Goal: Register for event/course

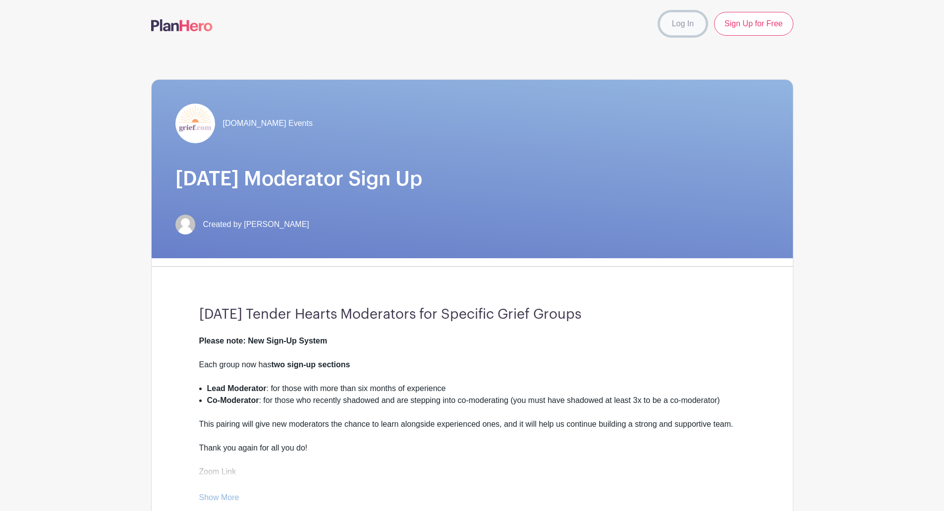
click at [676, 22] on link "Log In" at bounding box center [683, 24] width 47 height 24
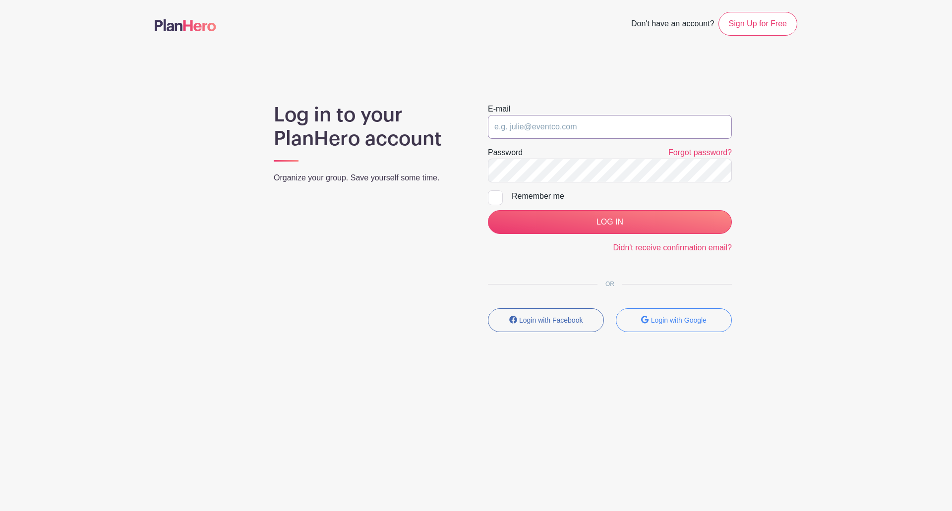
click at [525, 124] on input "email" at bounding box center [610, 127] width 244 height 24
type input "[PERSON_NAME][EMAIL_ADDRESS][PERSON_NAME][DOMAIN_NAME]"
click at [488, 210] on input "LOG IN" at bounding box center [610, 222] width 244 height 24
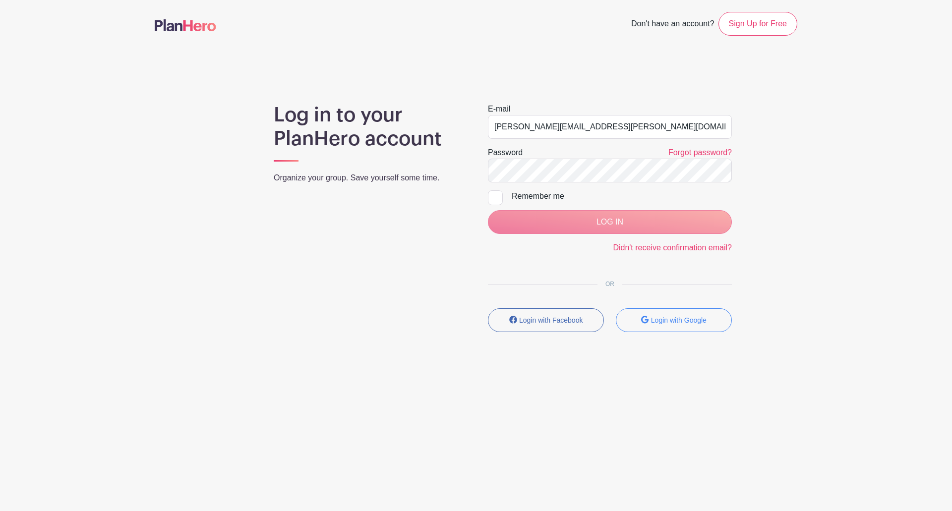
click at [492, 197] on div at bounding box center [495, 197] width 15 height 15
click at [492, 197] on input "Remember me" at bounding box center [491, 193] width 6 height 6
checkbox input "true"
click at [579, 218] on div "LOG IN" at bounding box center [610, 222] width 244 height 24
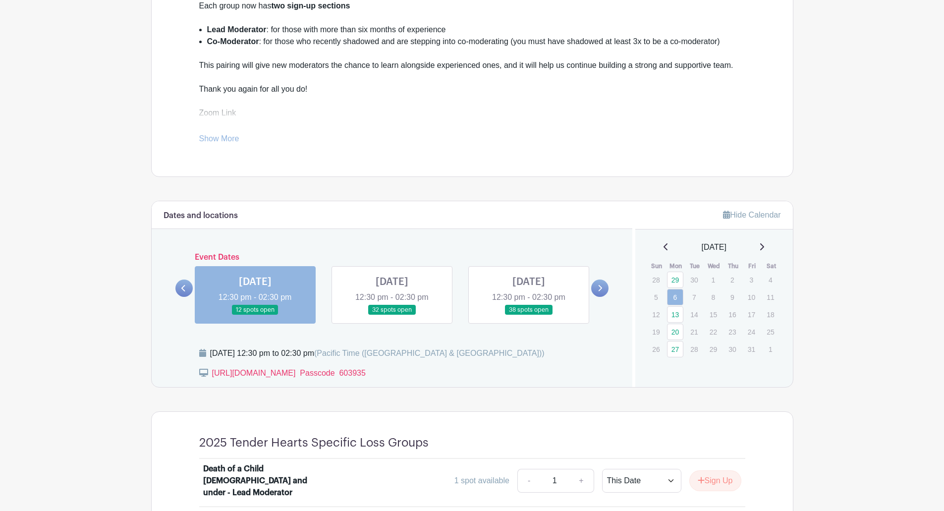
click at [392, 315] on link at bounding box center [392, 315] width 0 height 0
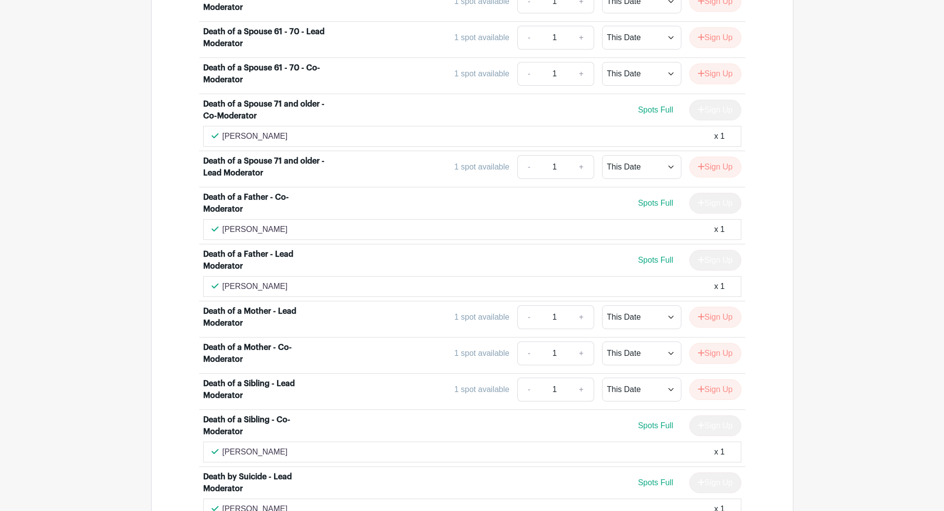
scroll to position [1784, 0]
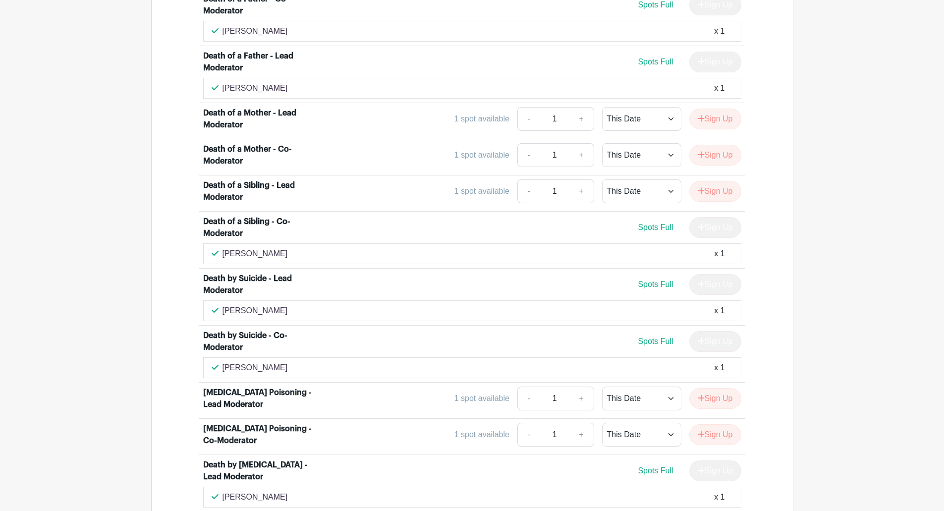
click at [307, 362] on div "Kimberly McDonald x 1" at bounding box center [472, 368] width 521 height 12
click at [265, 330] on div "Death by Suicide - Co-Moderator" at bounding box center [264, 342] width 123 height 24
click at [652, 337] on span "Spots Full" at bounding box center [655, 341] width 35 height 8
click at [301, 362] on div "Kimberly McDonald x 1" at bounding box center [472, 368] width 521 height 12
click at [229, 330] on div "Death by Suicide - Co-Moderator" at bounding box center [264, 342] width 123 height 24
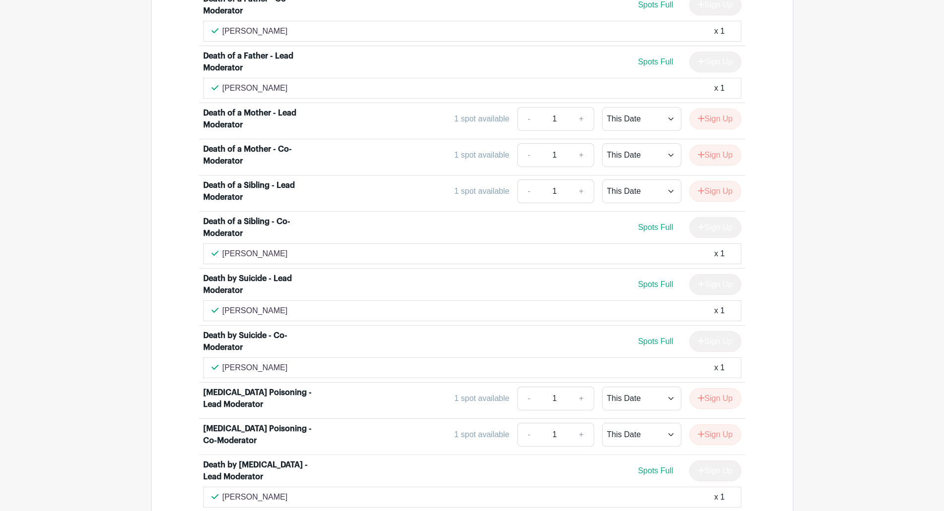
click at [718, 362] on div "x 1" at bounding box center [719, 368] width 10 height 12
click at [216, 363] on icon at bounding box center [215, 367] width 7 height 8
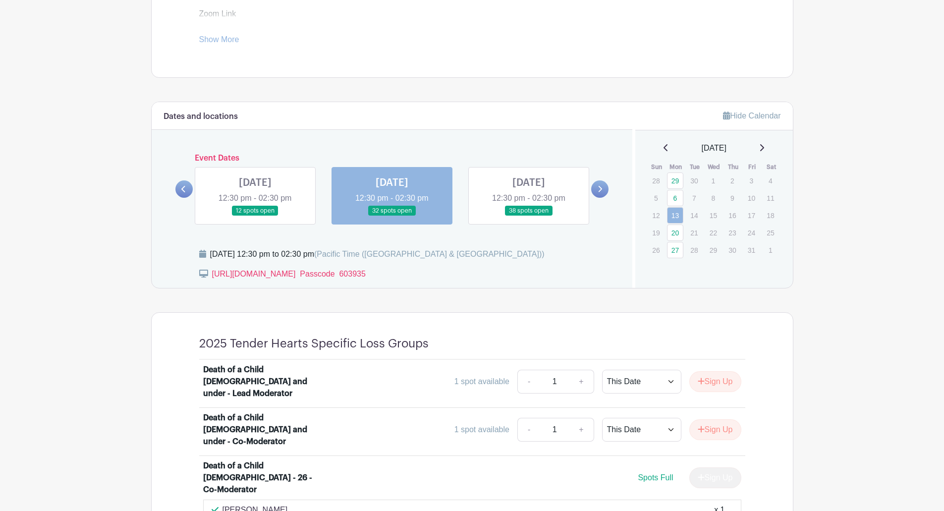
scroll to position [397, 0]
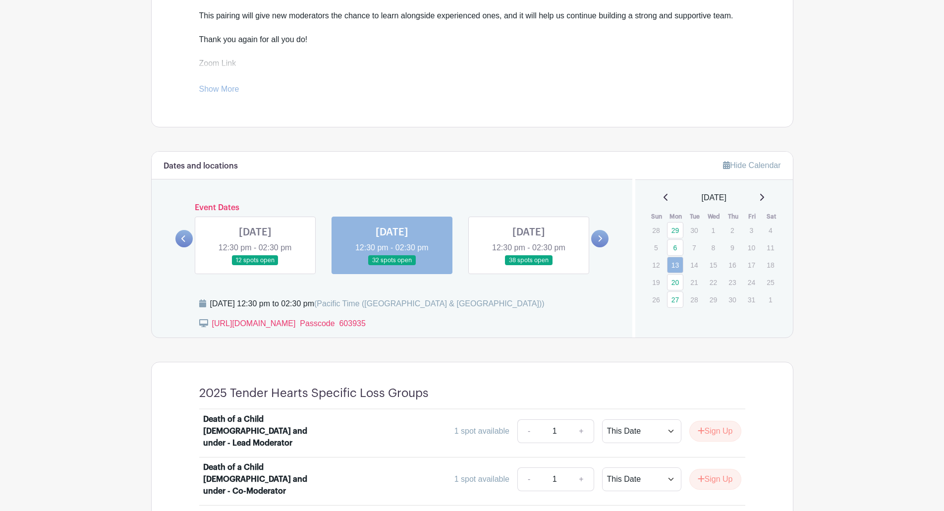
click at [392, 266] on link at bounding box center [392, 266] width 0 height 0
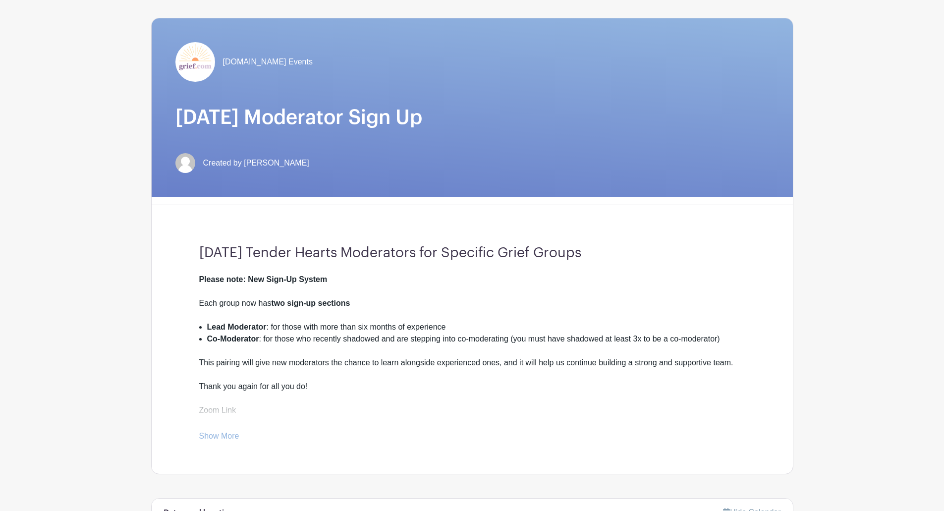
scroll to position [0, 0]
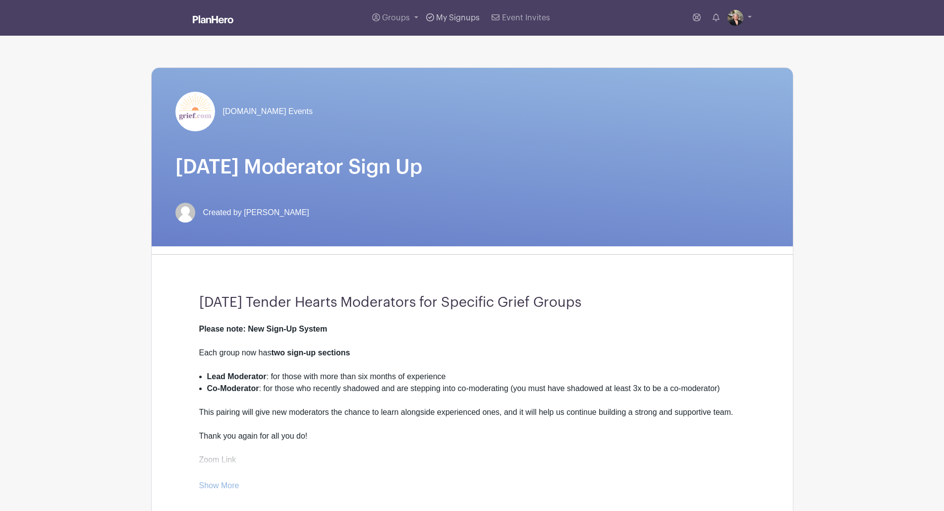
click at [443, 14] on span "My Signups" at bounding box center [458, 18] width 44 height 8
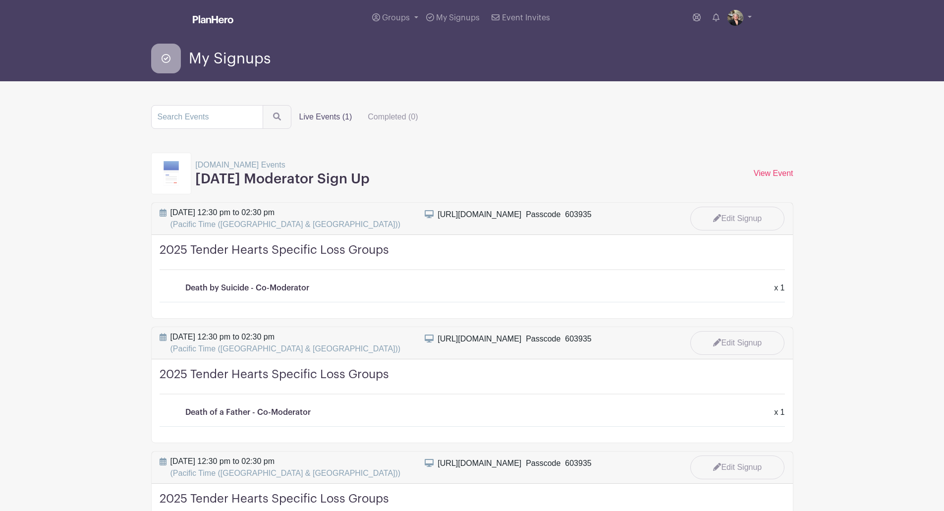
click at [404, 285] on div "Death by Suicide - Co-Moderator x 1" at bounding box center [473, 288] width 577 height 12
click at [736, 214] on link "Edit Signup" at bounding box center [737, 220] width 94 height 26
